Goal: Obtain resource: Download file/media

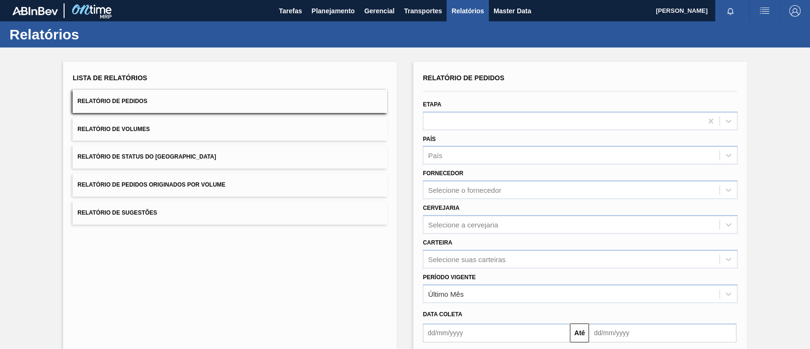
click at [213, 182] on span "Relatório de Pedidos Originados por Volume" at bounding box center [151, 184] width 148 height 7
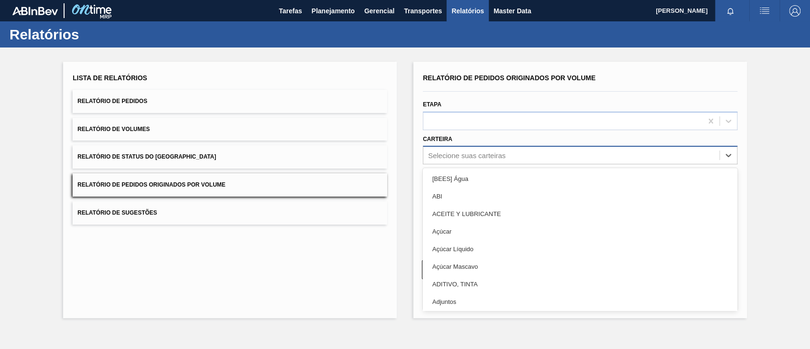
click at [464, 151] on div "Selecione suas carteiras" at bounding box center [466, 155] width 77 height 8
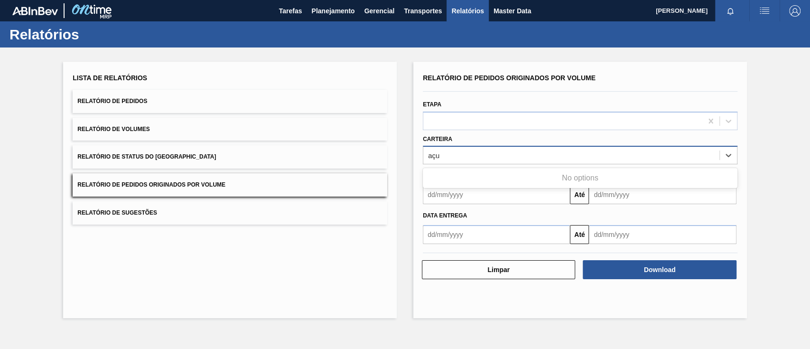
type input "aç"
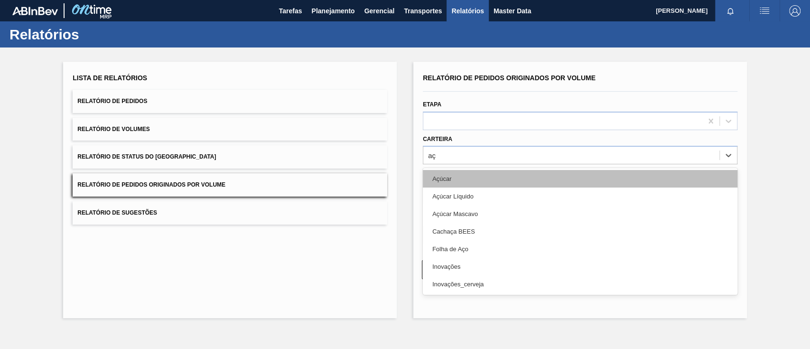
click at [484, 172] on div "Açúcar" at bounding box center [580, 179] width 315 height 18
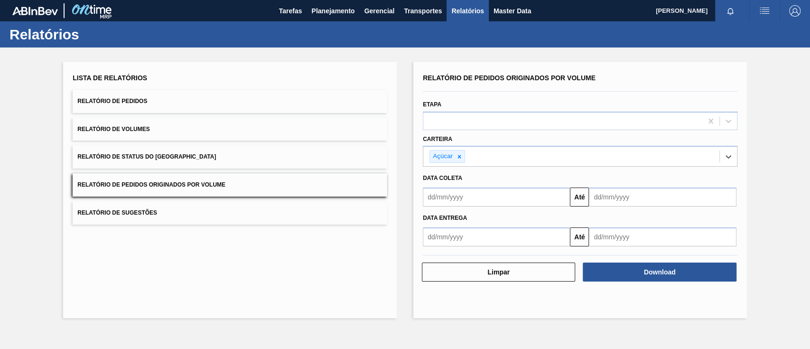
click at [484, 196] on input "text" at bounding box center [496, 196] width 147 height 19
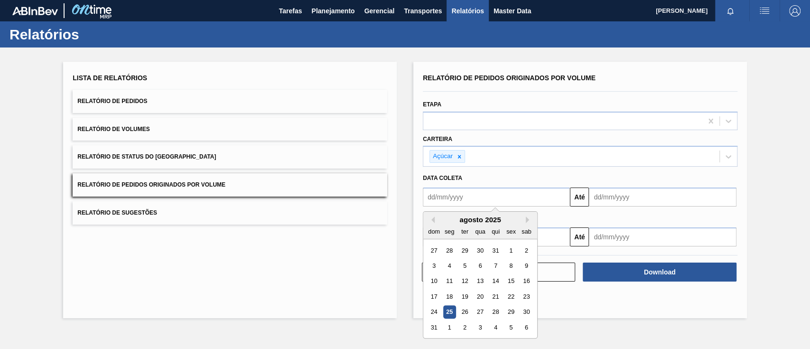
type input "01/08/2025"
click at [607, 195] on input "text" at bounding box center [662, 196] width 147 height 19
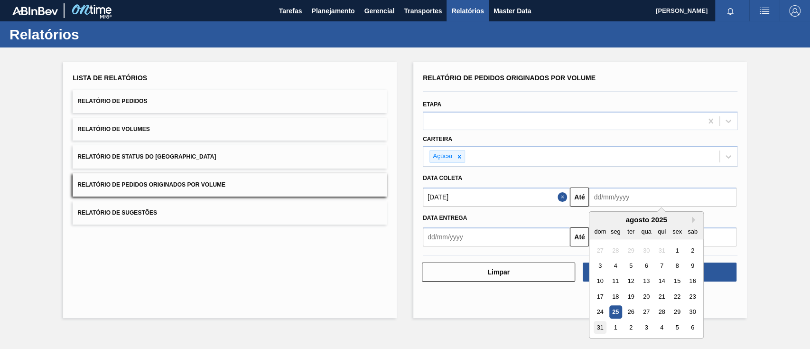
click at [597, 261] on div "31" at bounding box center [600, 327] width 13 height 13
type input "31/08/2025"
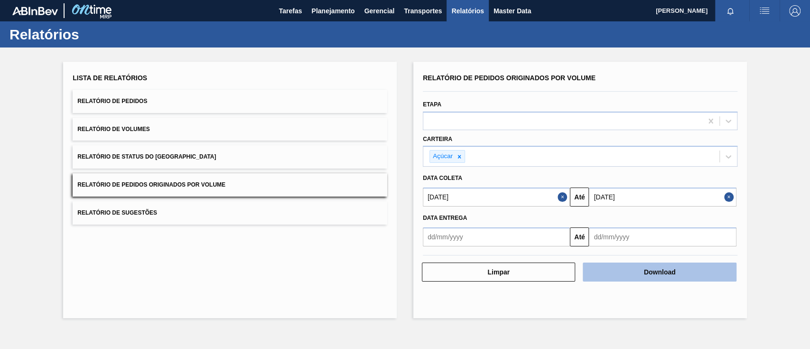
click at [607, 261] on button "Download" at bounding box center [659, 271] width 153 height 19
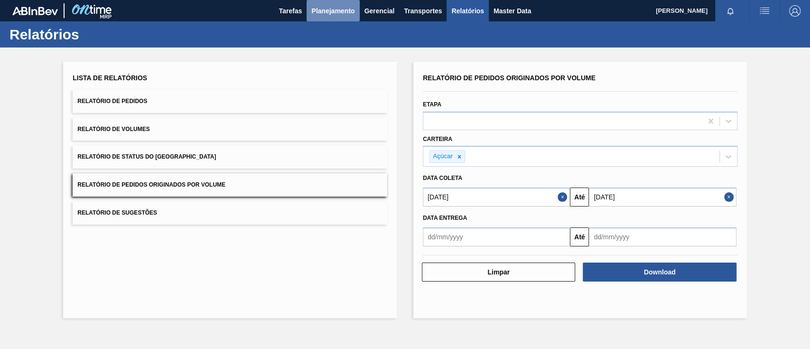
click at [315, 6] on span "Planejamento" at bounding box center [332, 10] width 43 height 11
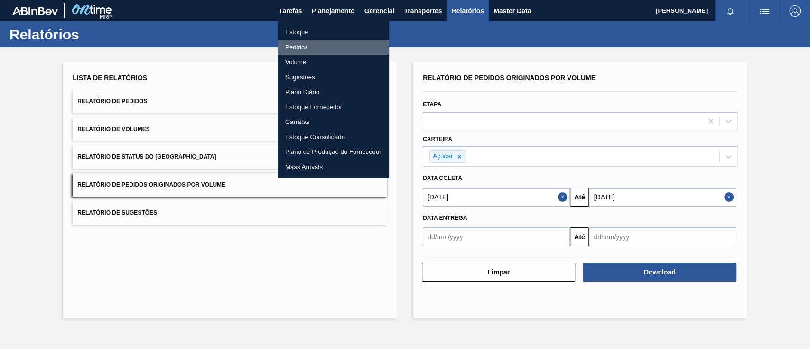
click at [292, 45] on li "Pedidos" at bounding box center [334, 47] width 112 height 15
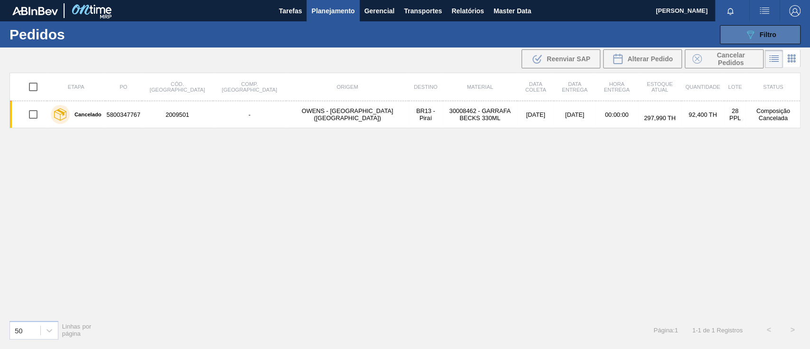
click at [607, 36] on icon "089F7B8B-B2A5-4AFE-B5C0-19BA573D28AC" at bounding box center [750, 34] width 11 height 11
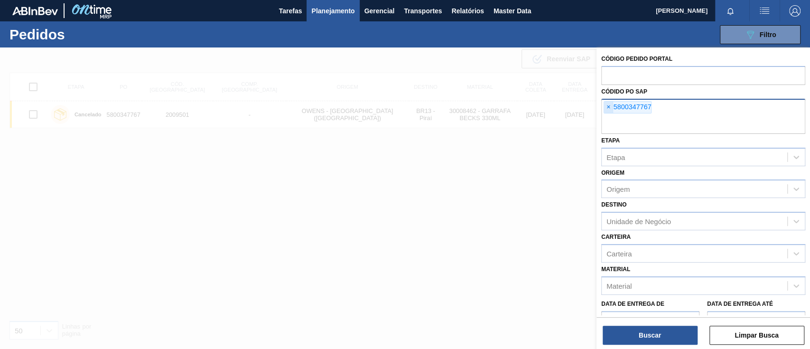
click at [607, 107] on span "×" at bounding box center [608, 107] width 9 height 11
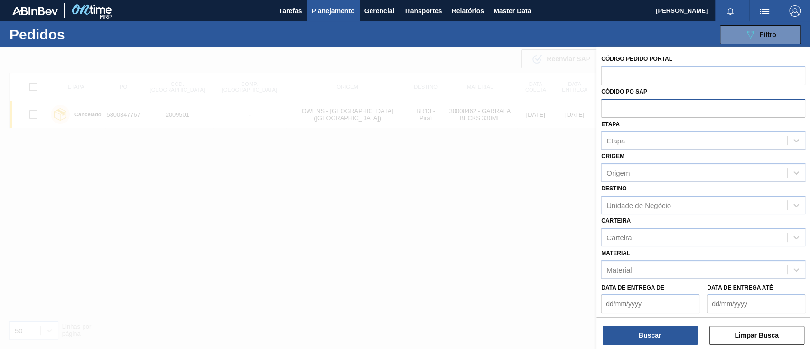
paste input "5800350623"
type input "5800350623"
click at [607, 261] on button "Buscar" at bounding box center [650, 335] width 95 height 19
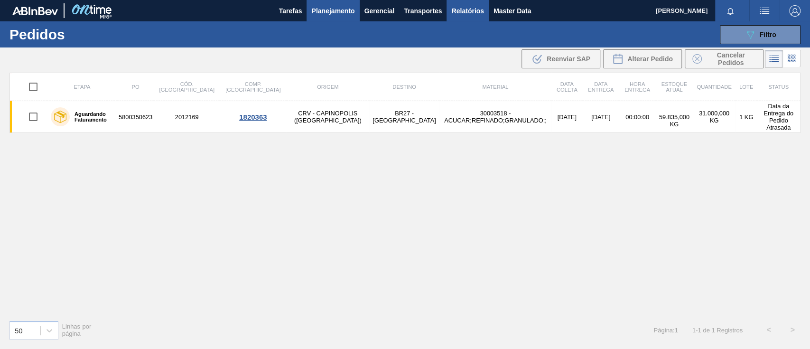
click at [463, 9] on span "Relatórios" at bounding box center [467, 10] width 32 height 11
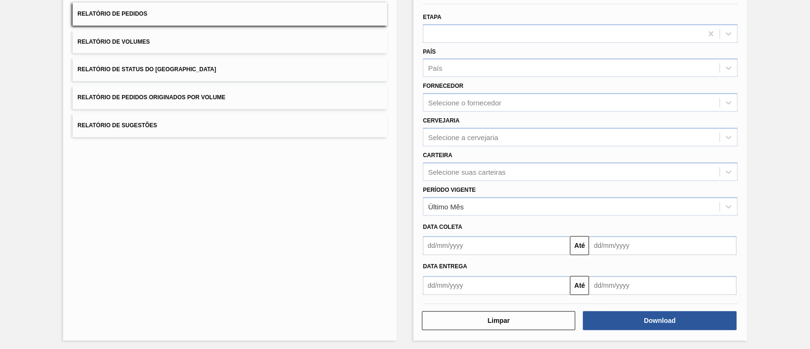
scroll to position [90, 0]
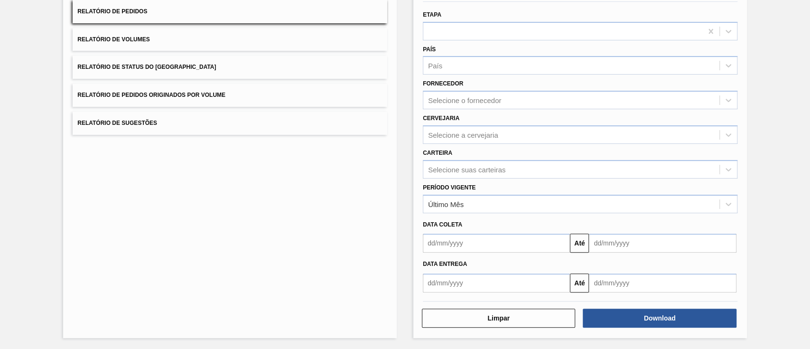
click at [178, 93] on span "Relatório de Pedidos Originados por Volume" at bounding box center [151, 95] width 148 height 7
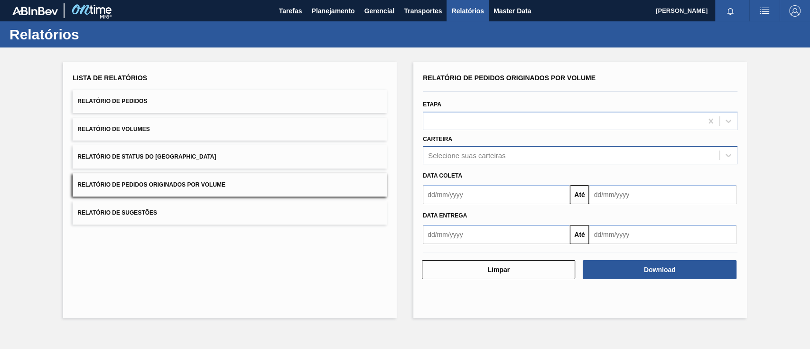
click at [460, 150] on div "Selecione suas carteiras" at bounding box center [571, 156] width 296 height 14
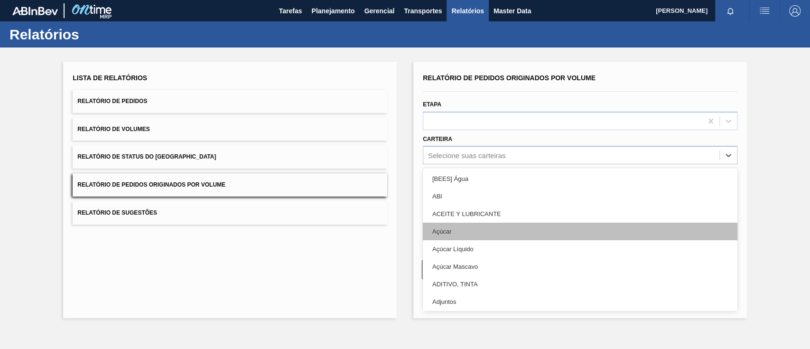
click at [452, 233] on div "Açúcar" at bounding box center [580, 232] width 315 height 18
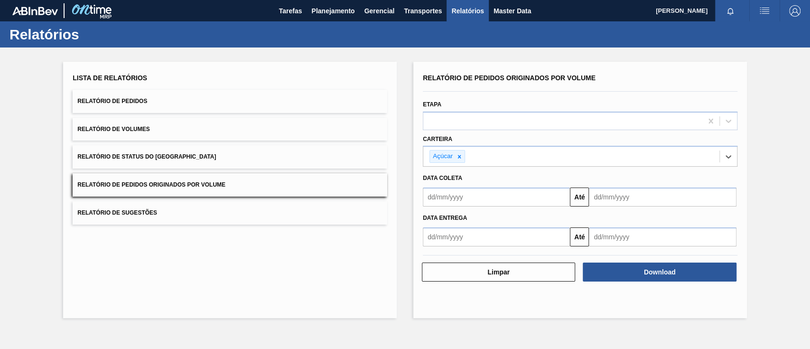
click at [456, 192] on input "text" at bounding box center [496, 196] width 147 height 19
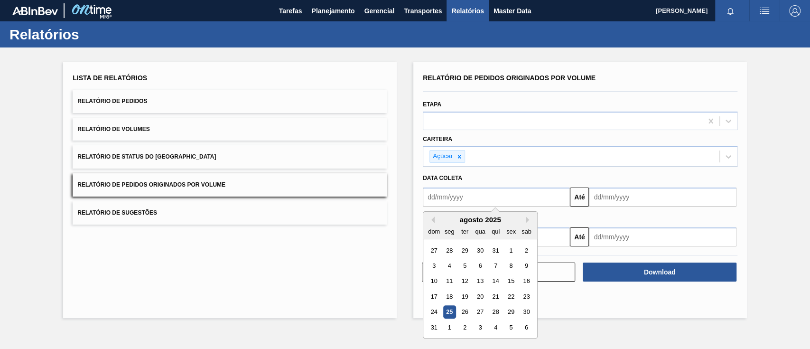
type input "01/08/2025"
click at [607, 199] on input "text" at bounding box center [662, 196] width 147 height 19
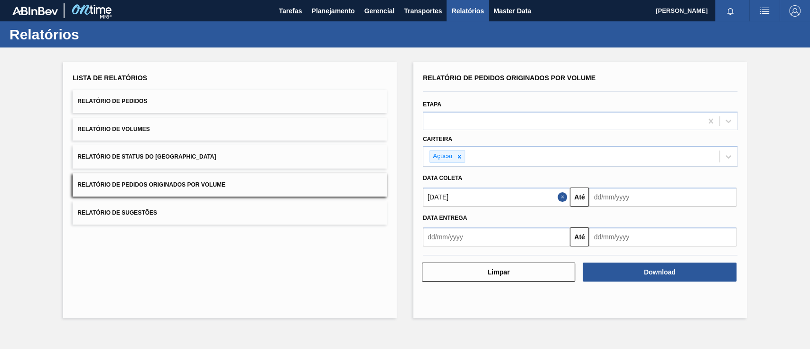
click at [607, 223] on div "Lista de Relatórios Relatório de Pedidos Relatório de Volumes Relatório de Stat…" at bounding box center [405, 188] width 810 height 282
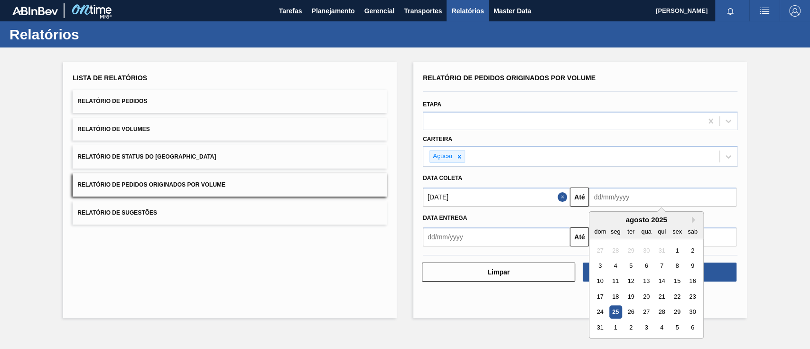
click at [607, 200] on input "text" at bounding box center [662, 196] width 147 height 19
click at [607, 242] on div "Lista de Relatórios Relatório de Pedidos Relatório de Volumes Relatório de Stat…" at bounding box center [405, 188] width 810 height 282
click at [607, 198] on input "text" at bounding box center [662, 196] width 147 height 19
click at [607, 261] on div "30" at bounding box center [692, 312] width 13 height 13
type input "30/08/2025"
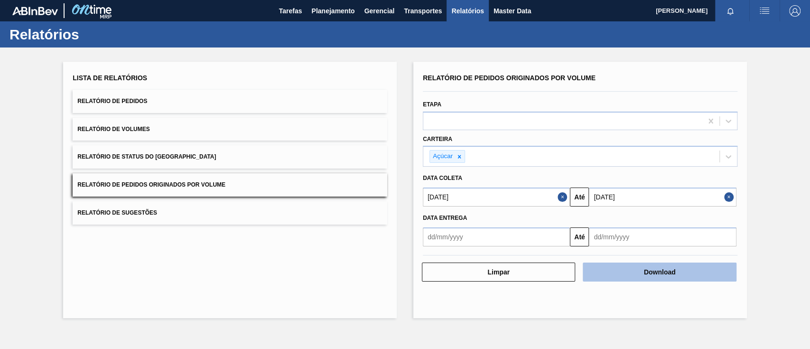
click at [607, 261] on button "Download" at bounding box center [659, 271] width 153 height 19
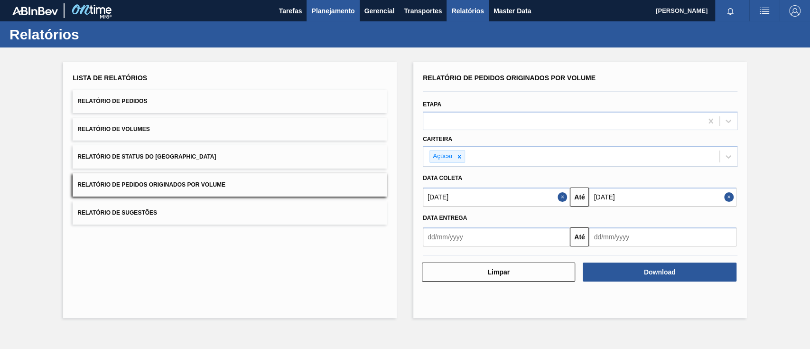
click at [331, 6] on span "Planejamento" at bounding box center [332, 10] width 43 height 11
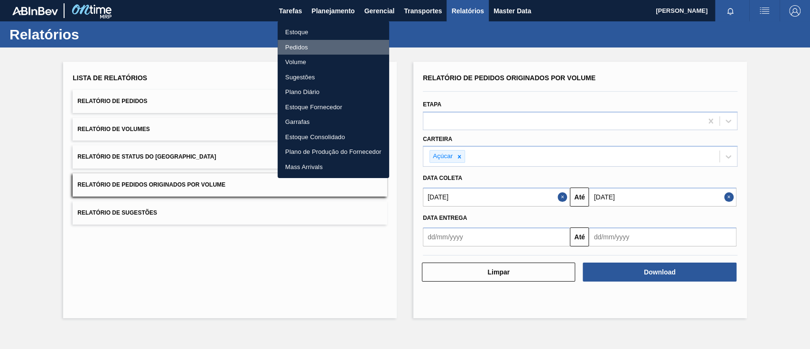
click at [307, 47] on li "Pedidos" at bounding box center [334, 47] width 112 height 15
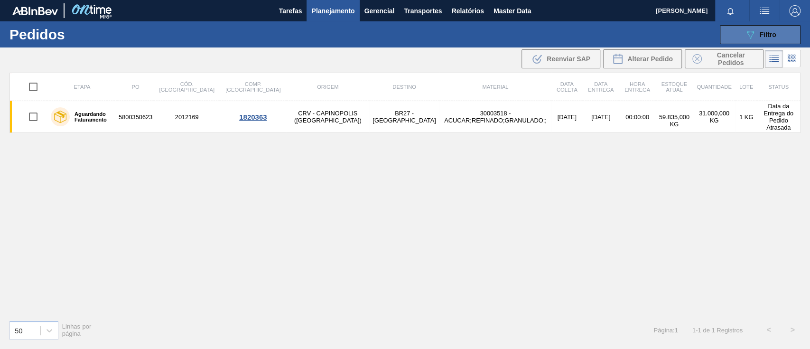
click at [607, 37] on div "089F7B8B-B2A5-4AFE-B5C0-19BA573D28AC Filtro" at bounding box center [761, 34] width 32 height 11
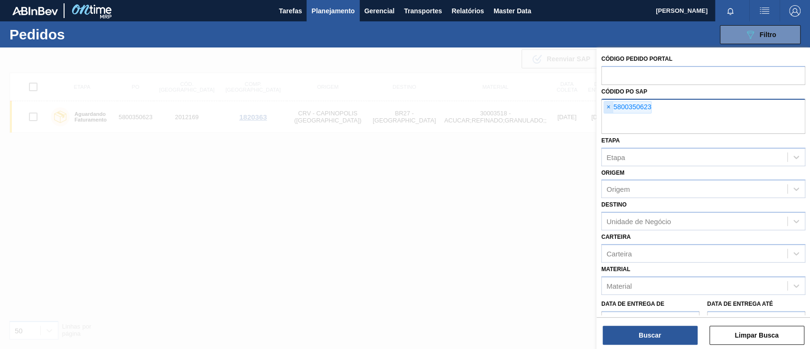
click at [607, 107] on span "×" at bounding box center [608, 107] width 9 height 11
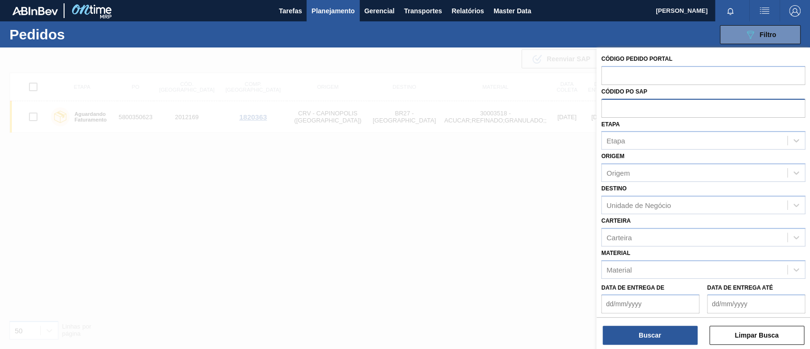
paste input "5800347242"
type input "5800347242"
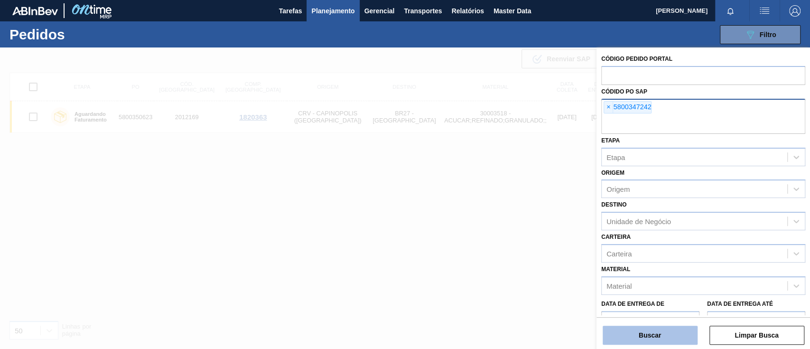
click at [607, 261] on button "Buscar" at bounding box center [650, 335] width 95 height 19
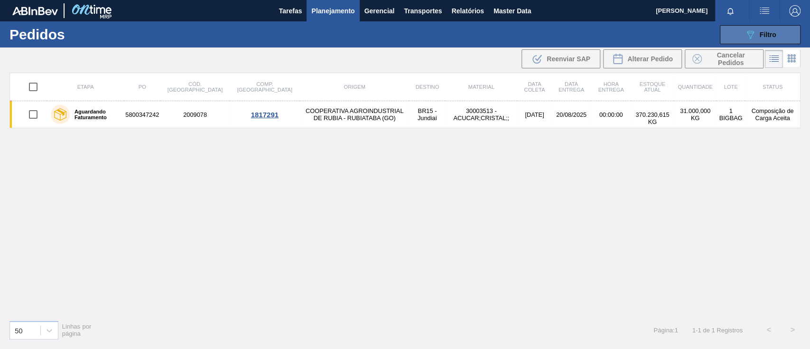
click at [607, 34] on icon "089F7B8B-B2A5-4AFE-B5C0-19BA573D28AC" at bounding box center [750, 34] width 11 height 11
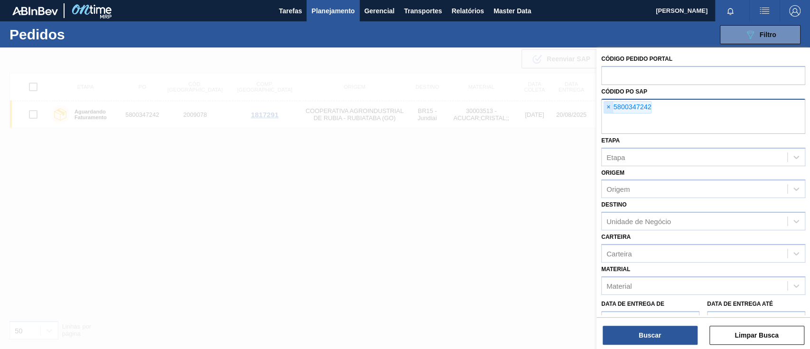
click at [607, 108] on span "×" at bounding box center [608, 107] width 9 height 11
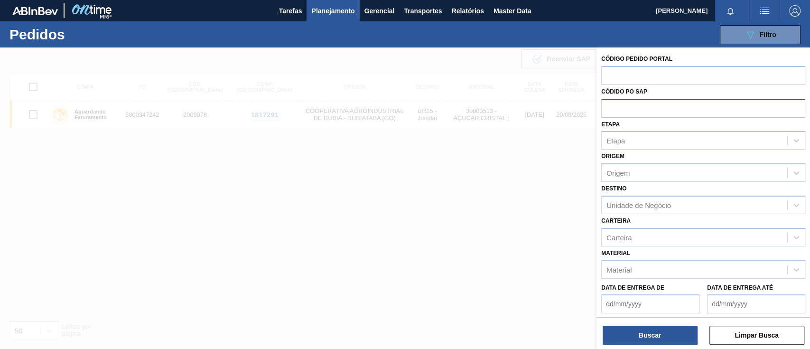
paste input "text"
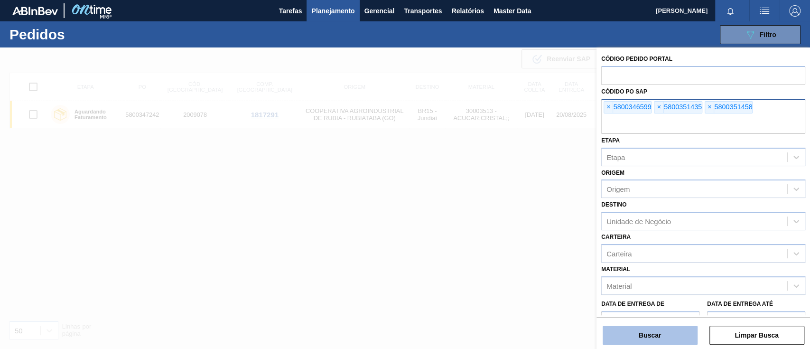
click at [607, 261] on button "Buscar" at bounding box center [650, 335] width 95 height 19
